Goal: Transaction & Acquisition: Download file/media

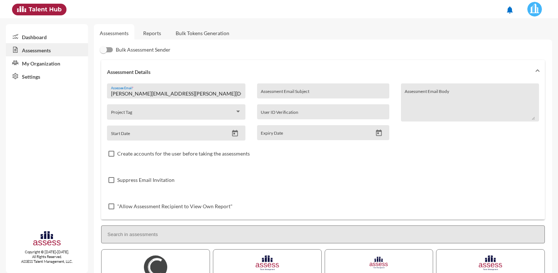
click at [162, 36] on link "Reports" at bounding box center [152, 33] width 30 height 18
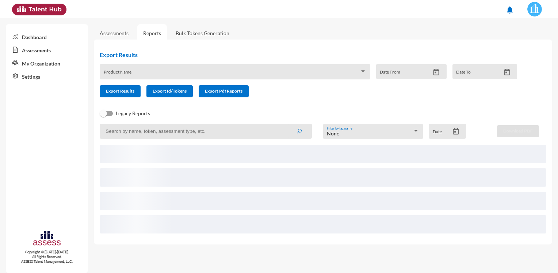
click at [175, 135] on input at bounding box center [206, 131] width 212 height 15
paste input "[PERSON_NAME][EMAIL_ADDRESS][PERSON_NAME][DOMAIN_NAME]"
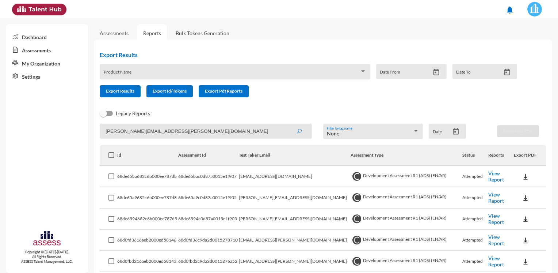
type input "[PERSON_NAME][EMAIL_ADDRESS][PERSON_NAME][DOMAIN_NAME]"
click at [298, 133] on icon "submit" at bounding box center [299, 131] width 6 height 6
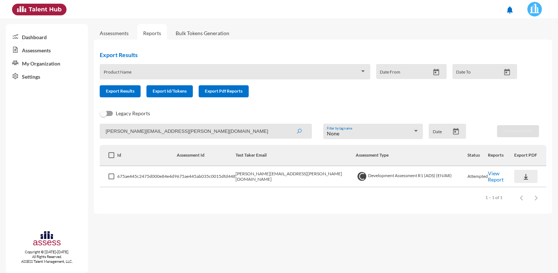
click at [516, 182] on button at bounding box center [525, 176] width 23 height 13
click at [517, 189] on button "OCM / EN" at bounding box center [534, 190] width 50 height 14
drag, startPoint x: 175, startPoint y: 225, endPoint x: 160, endPoint y: 233, distance: 17.0
click at [175, 225] on mat-sidenav-content "Assessments Reports Bulk Tokens Generation Export Results Product Name Date Fro…" at bounding box center [326, 145] width 464 height 254
click at [125, 34] on link "Assessments" at bounding box center [114, 33] width 29 height 6
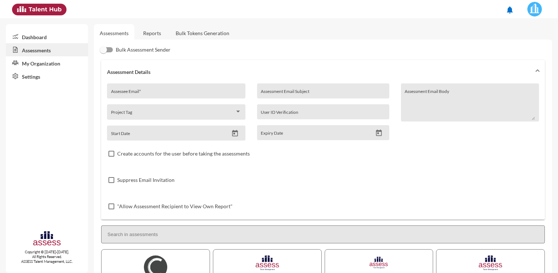
click at [154, 34] on link "Reports" at bounding box center [152, 33] width 30 height 18
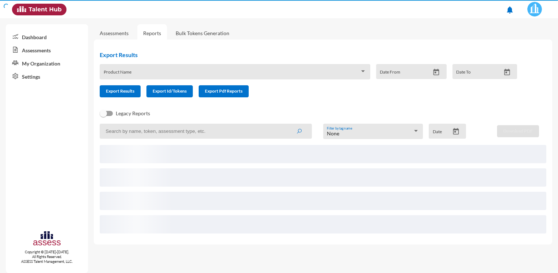
click at [126, 38] on link "Assessments" at bounding box center [114, 33] width 41 height 18
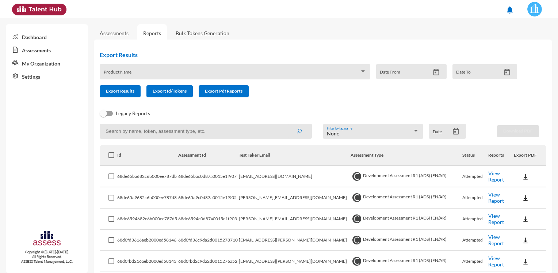
click at [129, 33] on link "Assessments" at bounding box center [114, 33] width 41 height 18
click at [122, 36] on link "Assessments" at bounding box center [114, 33] width 29 height 6
